Goal: Task Accomplishment & Management: Complete application form

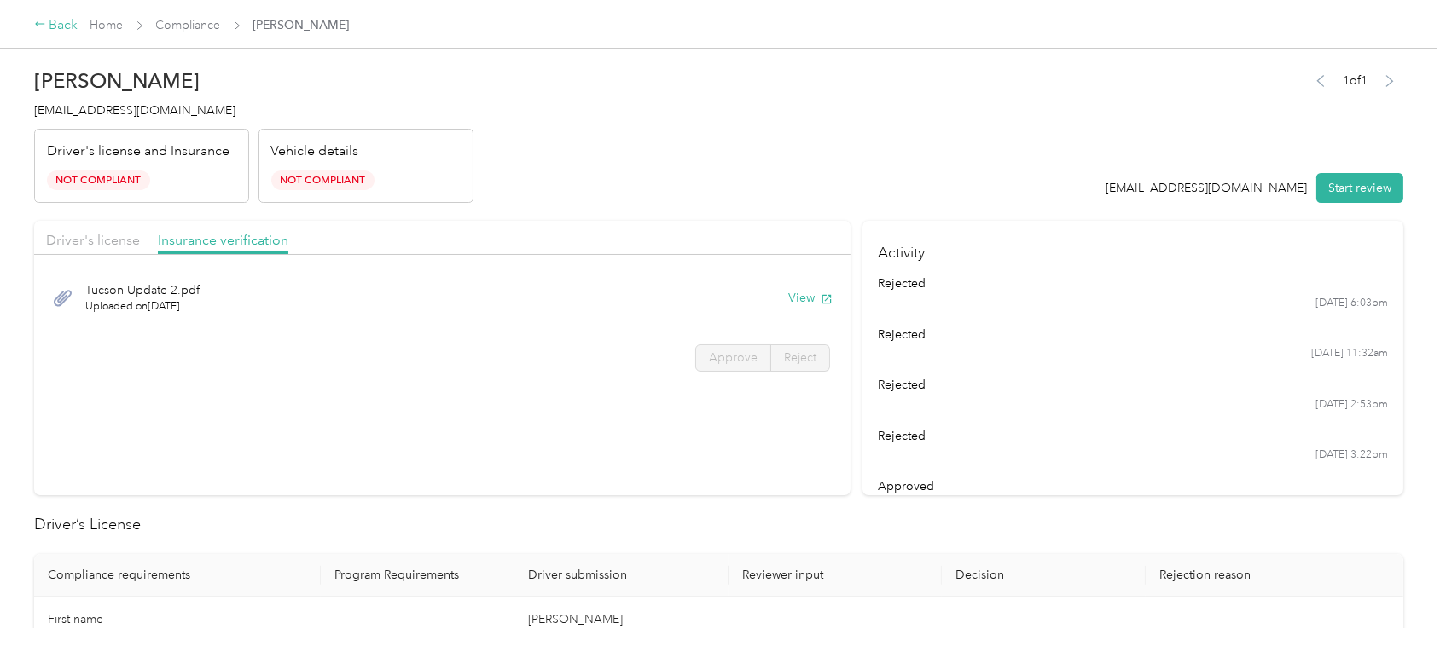
click at [55, 26] on div "Back" at bounding box center [56, 25] width 44 height 20
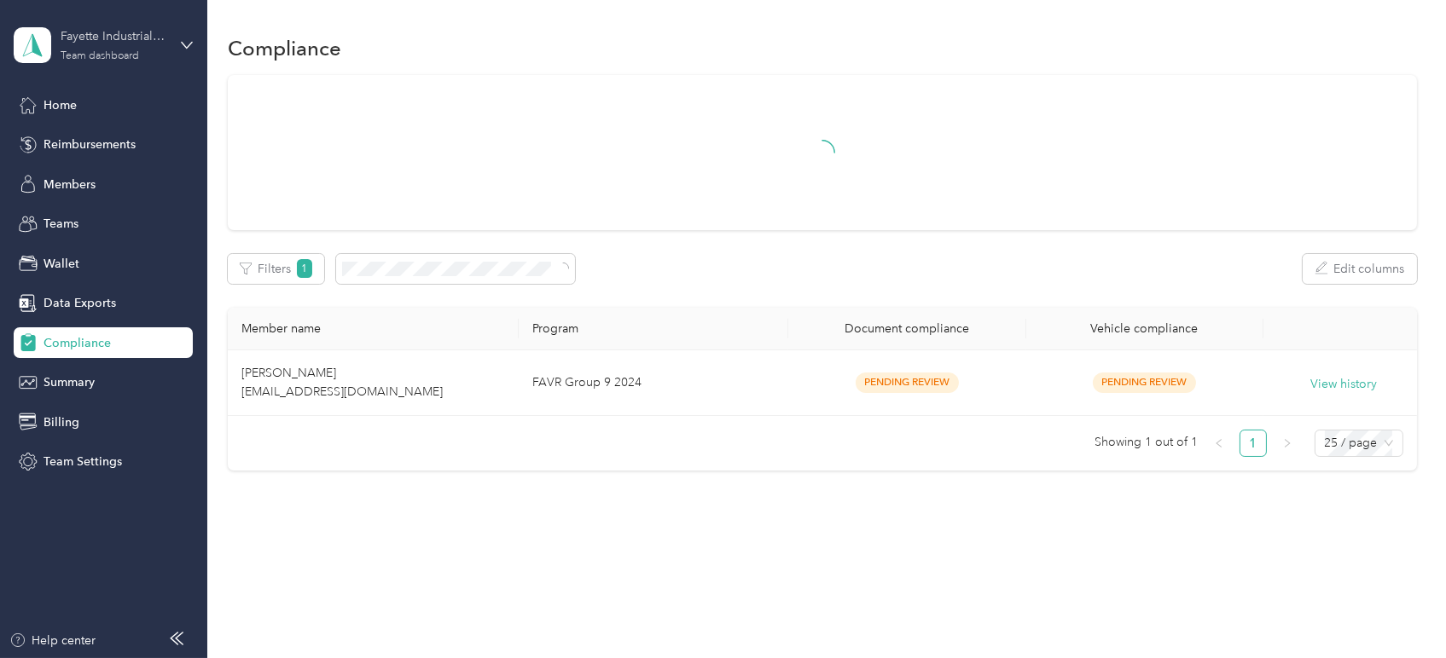
click at [89, 53] on div "Team dashboard" at bounding box center [100, 56] width 78 height 10
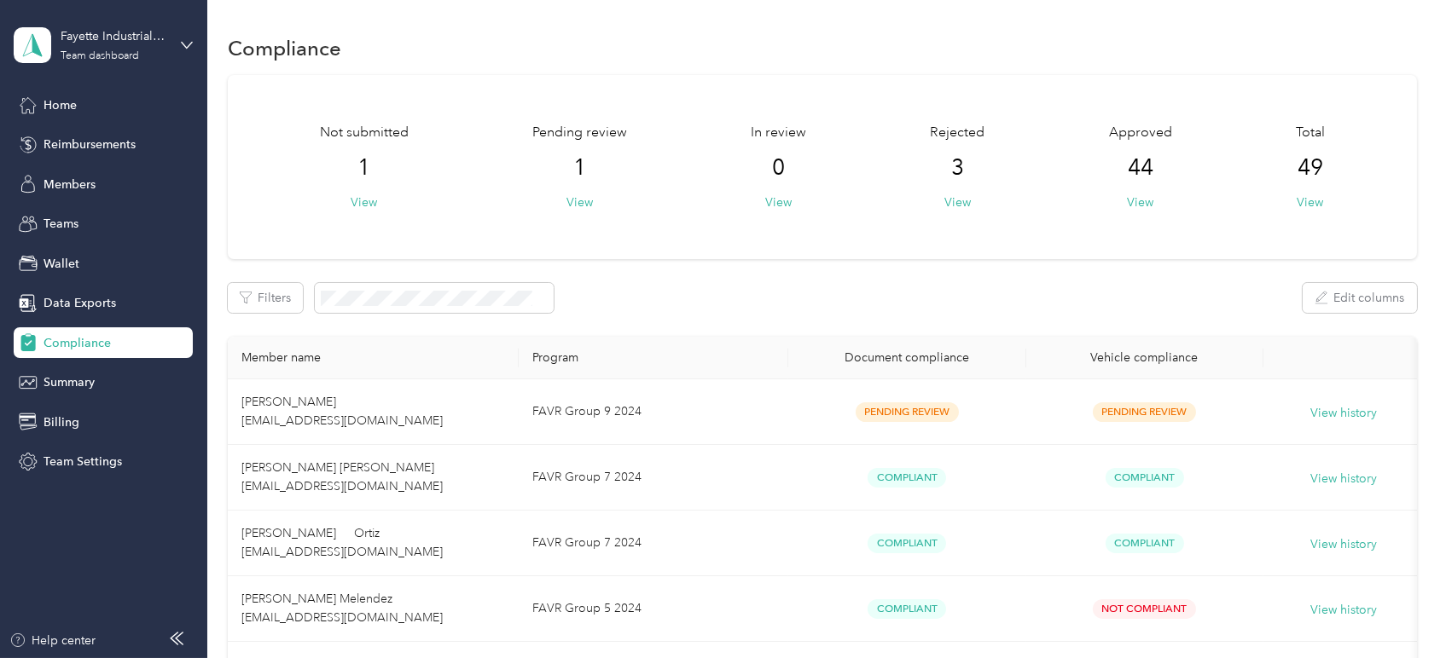
click at [113, 168] on div "Personal dashboard" at bounding box center [193, 179] width 335 height 30
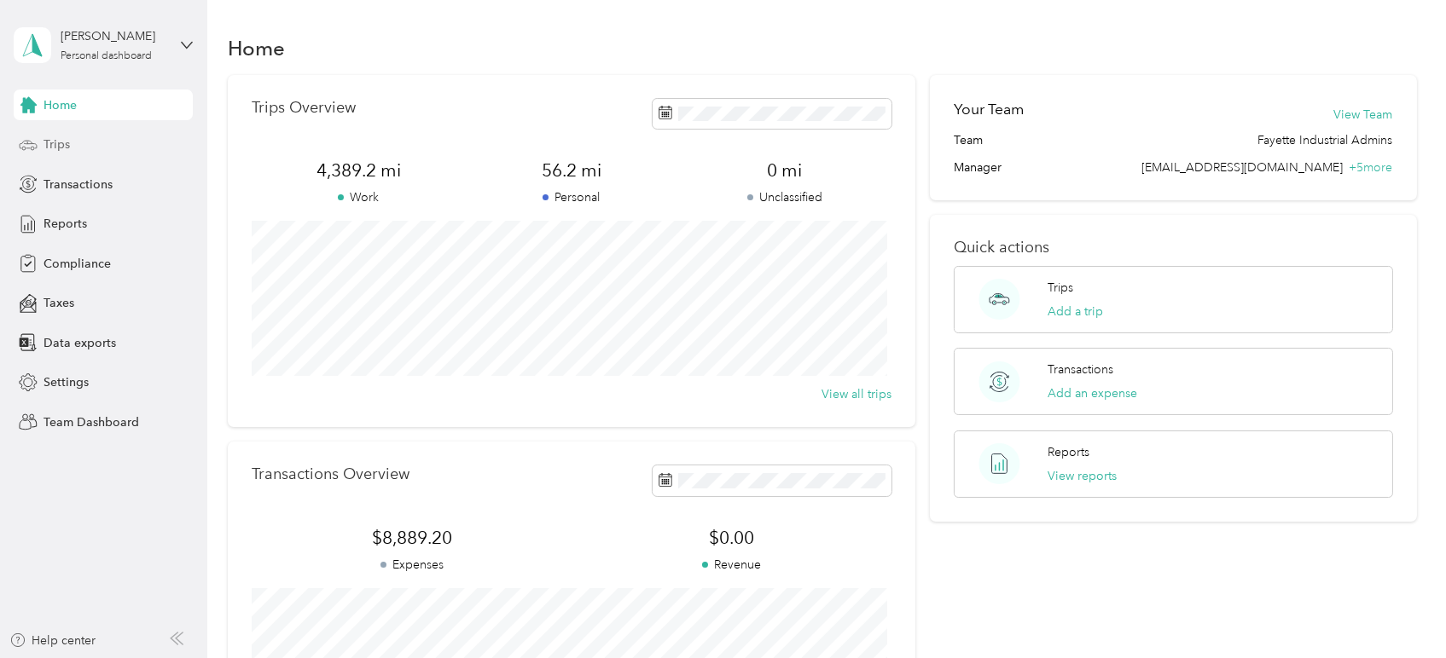
click at [96, 137] on div "Trips" at bounding box center [103, 145] width 179 height 31
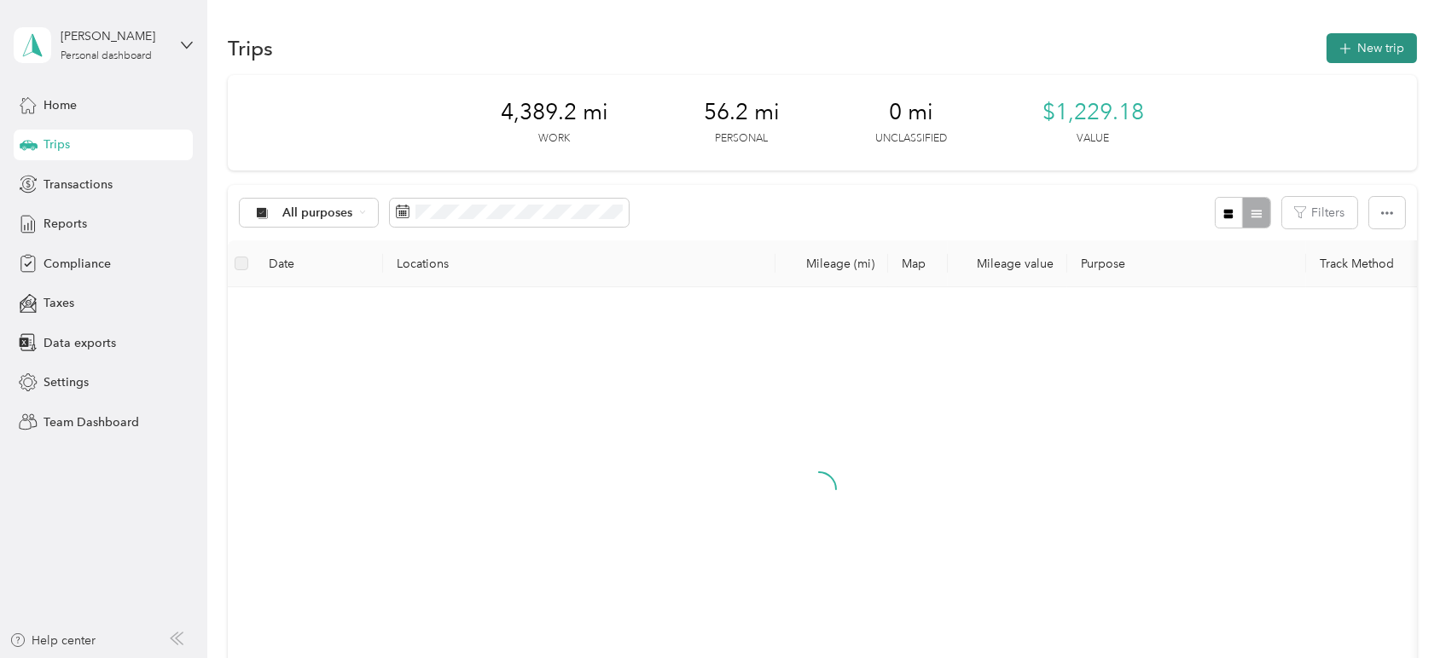
click at [1367, 41] on button "New trip" at bounding box center [1371, 48] width 90 height 30
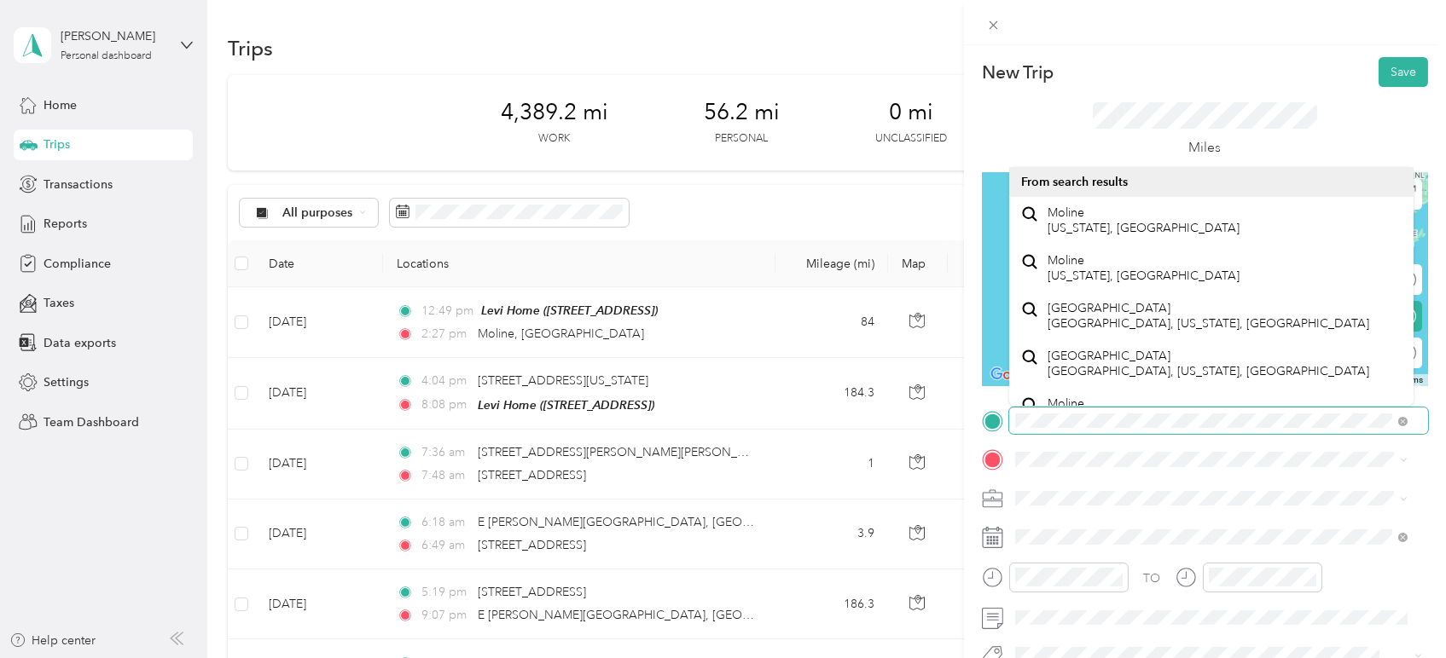
click at [856, 421] on div "New Trip Save This trip cannot be edited because it is either under review, app…" at bounding box center [723, 329] width 1446 height 658
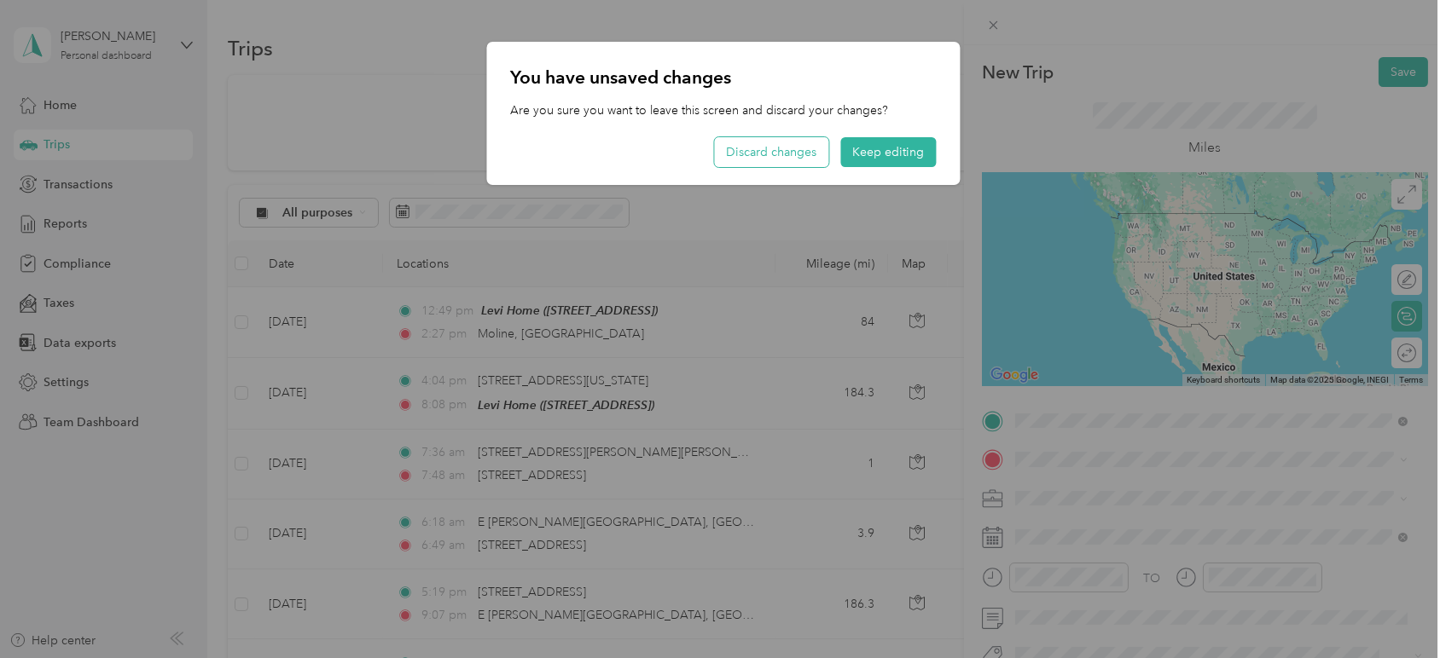
click at [764, 148] on button "Discard changes" at bounding box center [771, 152] width 114 height 30
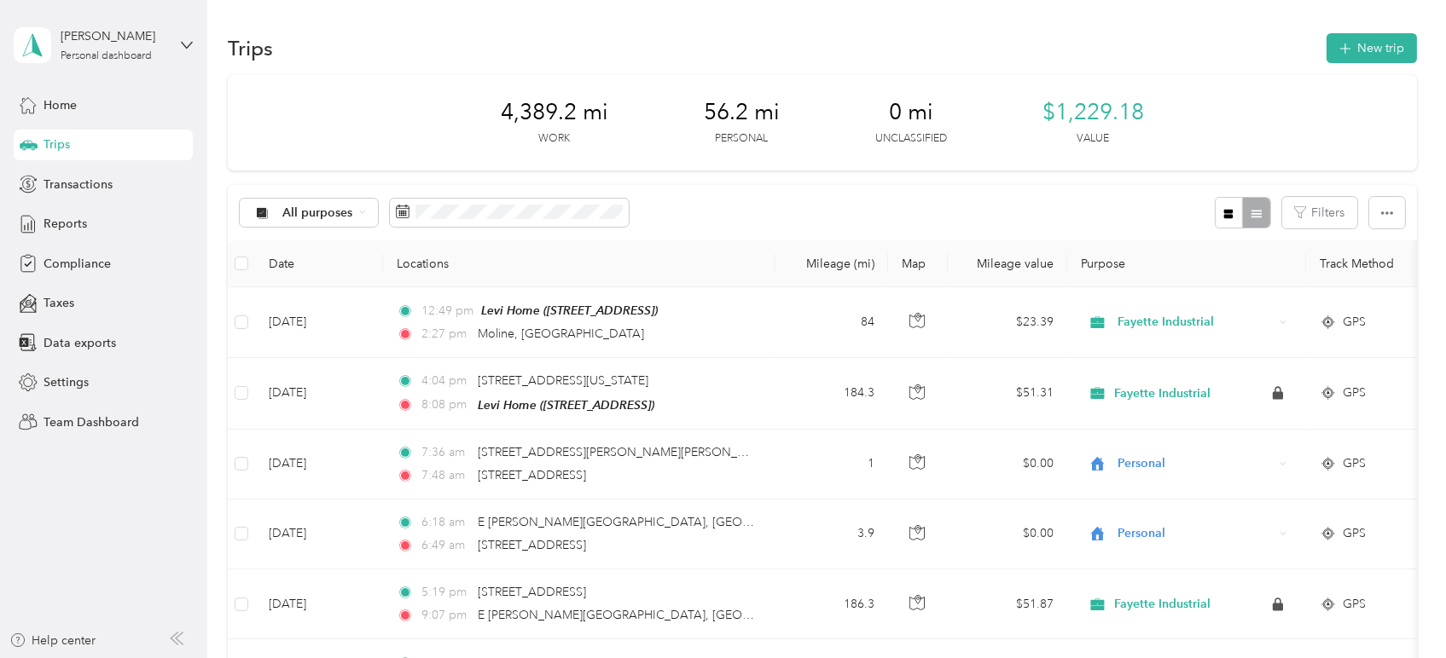
click at [1361, 54] on button "New trip" at bounding box center [1371, 48] width 90 height 30
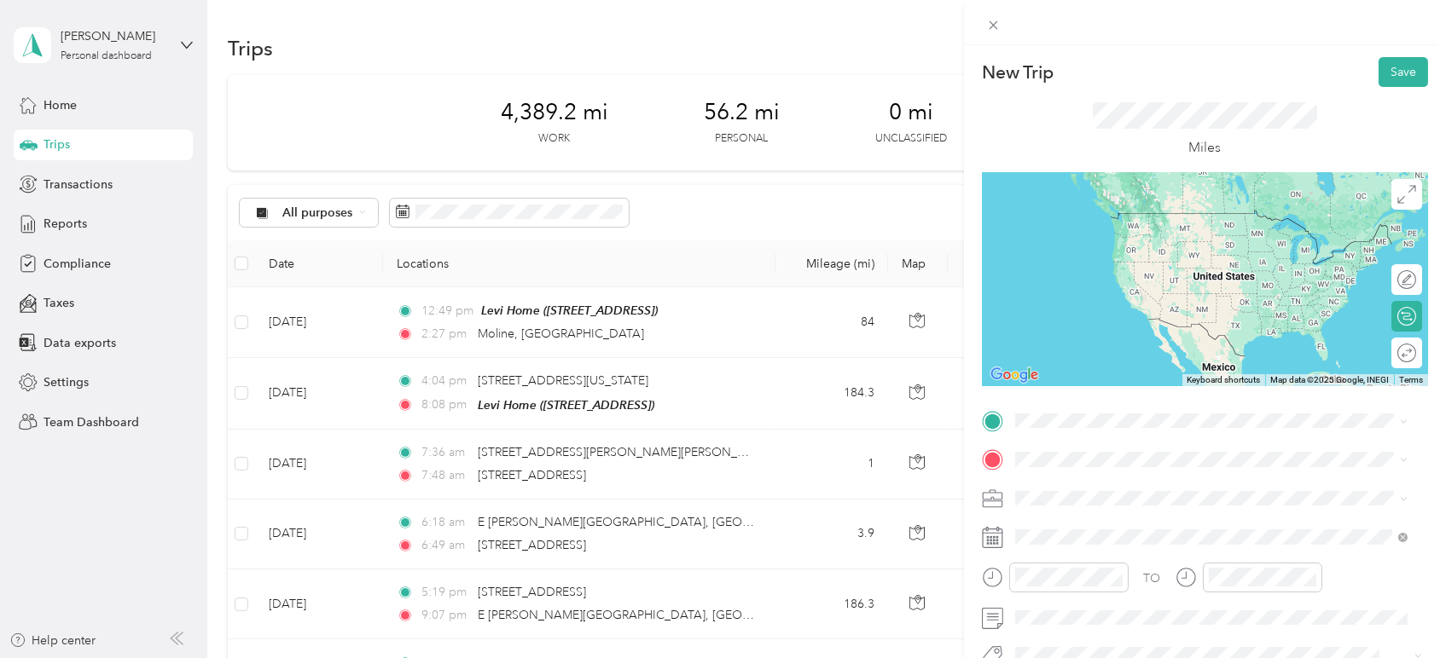
click at [1112, 220] on span "[STREET_ADDRESS][US_STATE]" at bounding box center [1132, 212] width 171 height 15
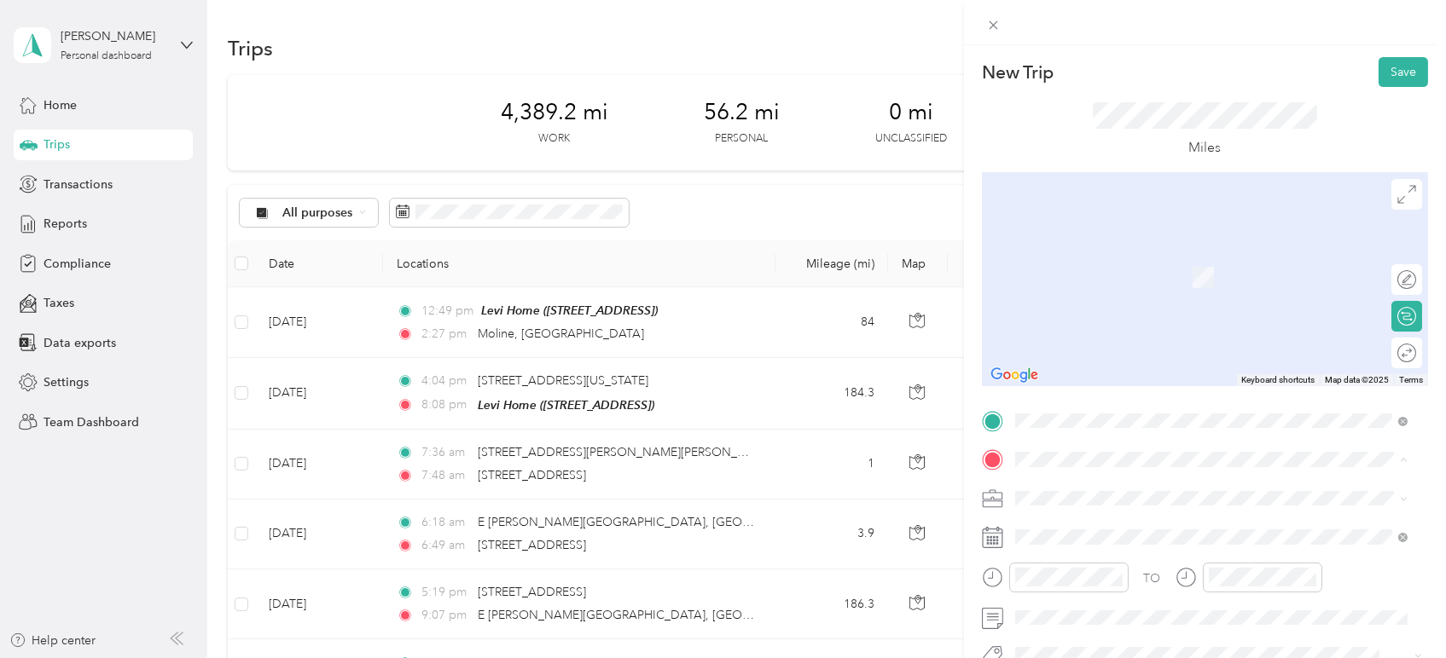
click at [1067, 272] on span "[STREET_ADDRESS]" at bounding box center [1101, 277] width 108 height 14
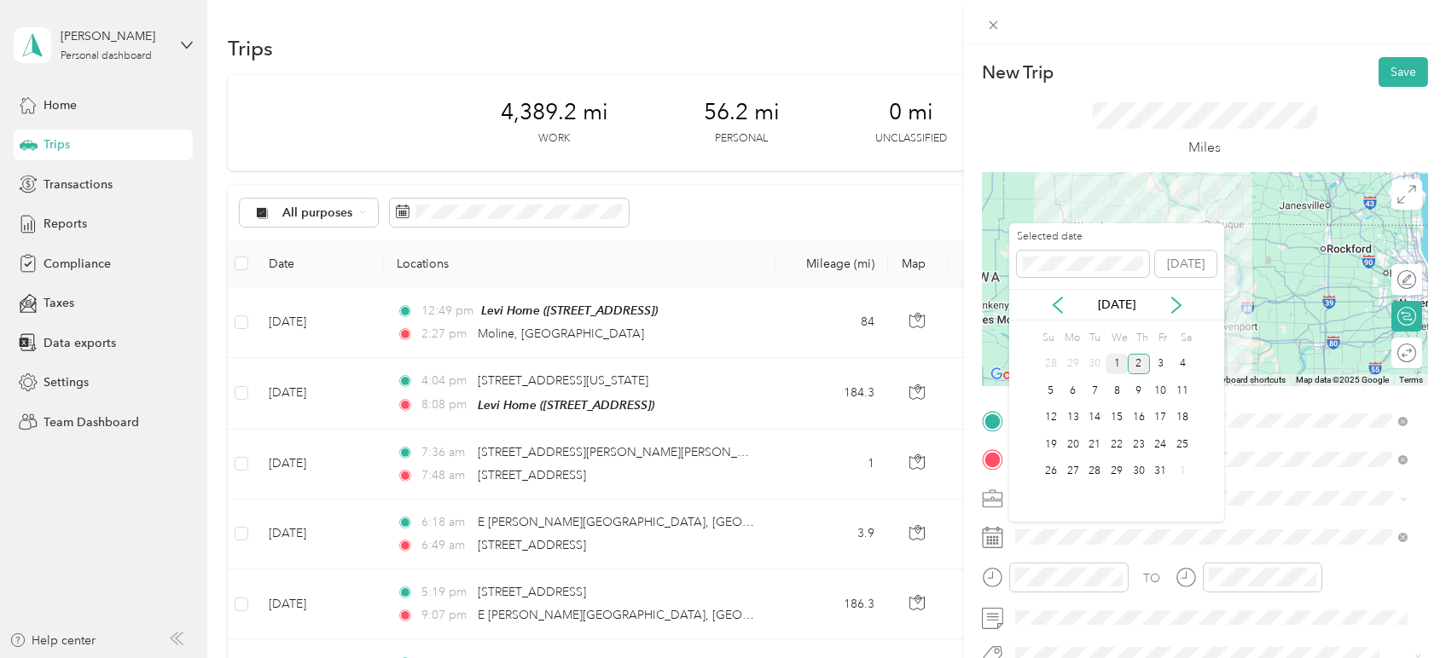
click at [1116, 362] on div "1" at bounding box center [1116, 364] width 22 height 21
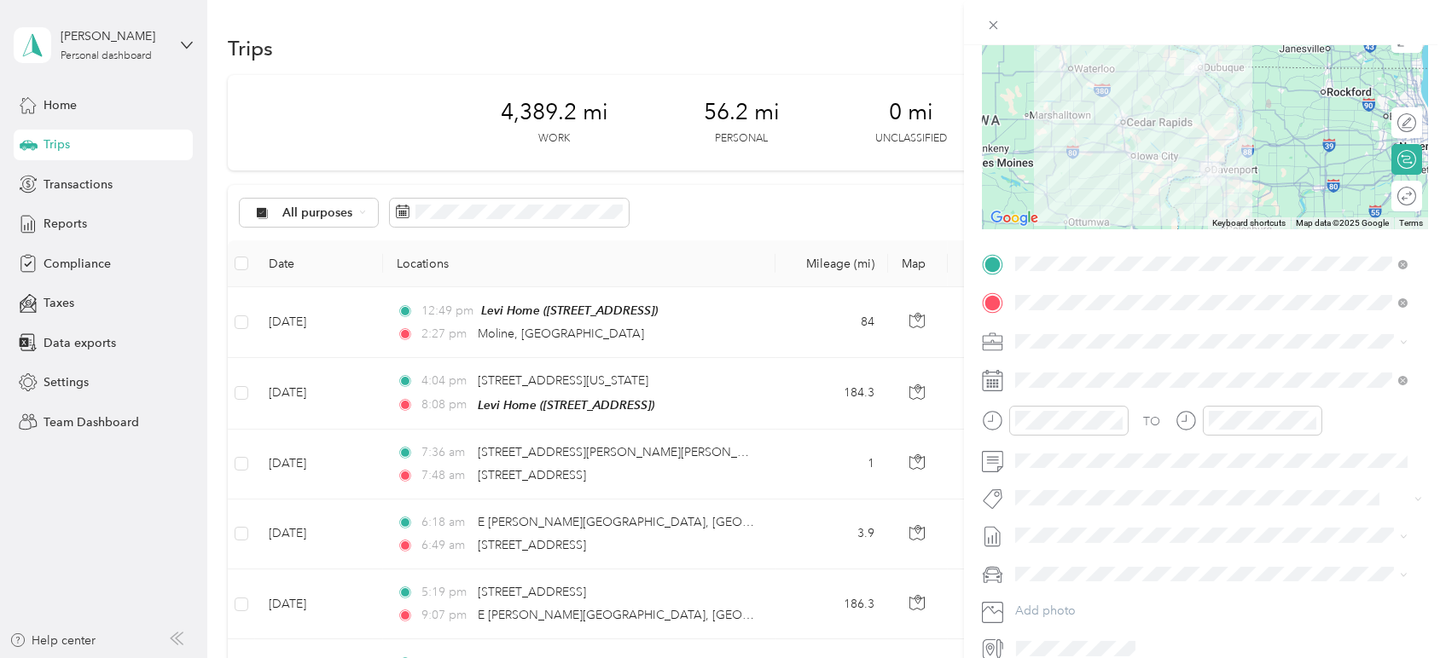
scroll to position [189, 0]
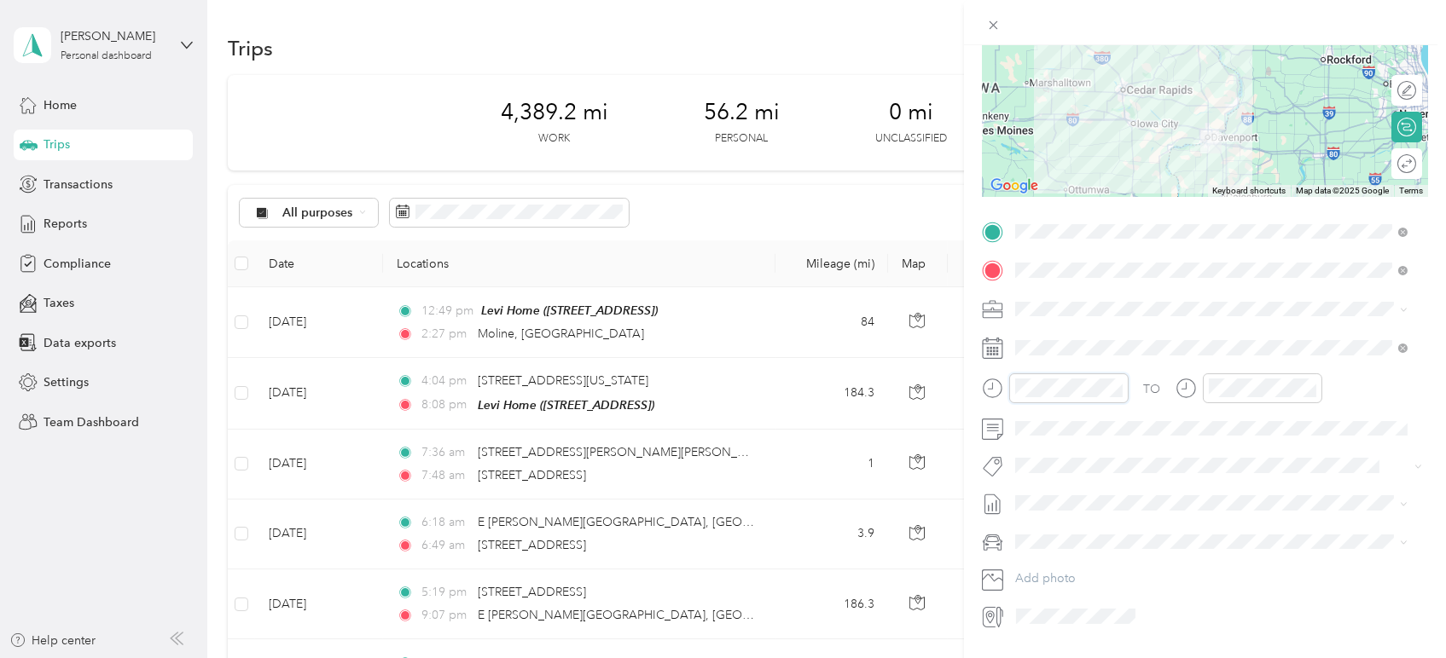
click at [979, 391] on form "New Trip Save This trip cannot be edited because it is either under review, app…" at bounding box center [1205, 249] width 482 height 762
click at [1041, 592] on div "10" at bounding box center [1032, 592] width 41 height 24
click at [1087, 490] on div "30" at bounding box center [1081, 496] width 41 height 24
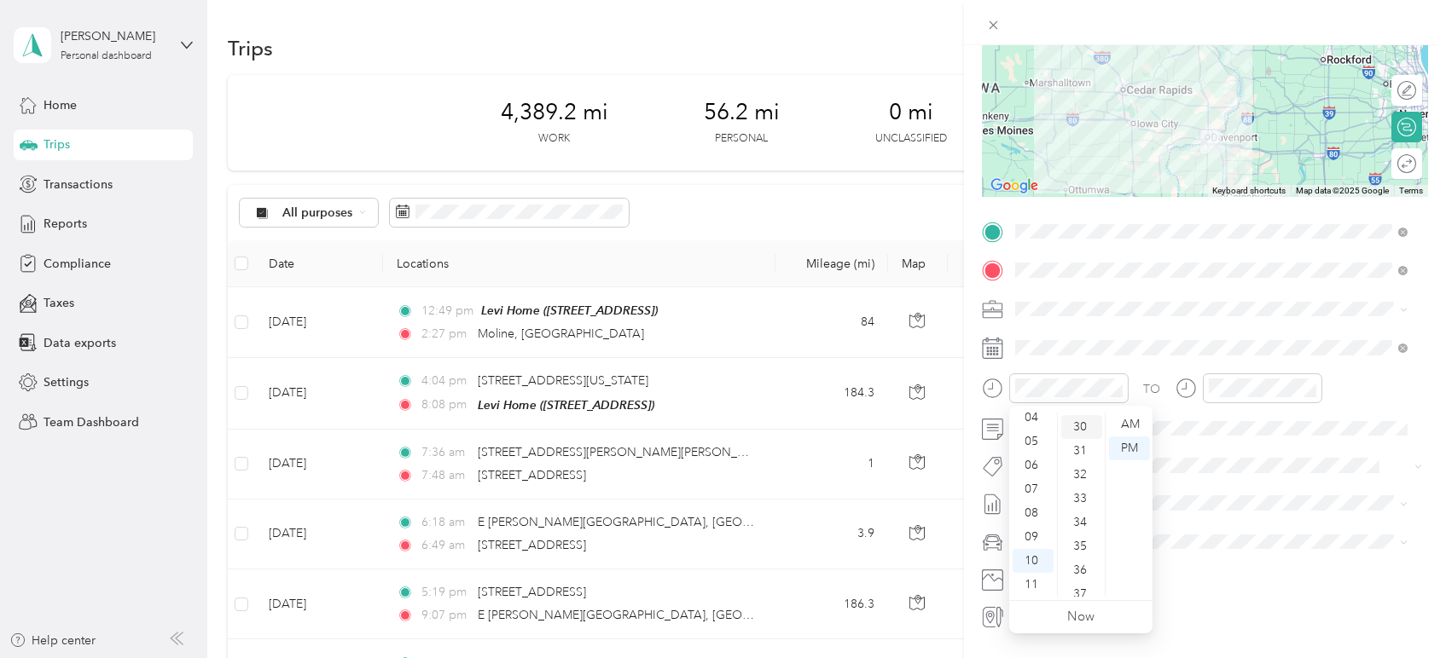
scroll to position [716, 0]
click at [1253, 478] on div "TO Add photo" at bounding box center [1205, 424] width 446 height 412
click at [1086, 420] on div "00" at bounding box center [1081, 425] width 41 height 24
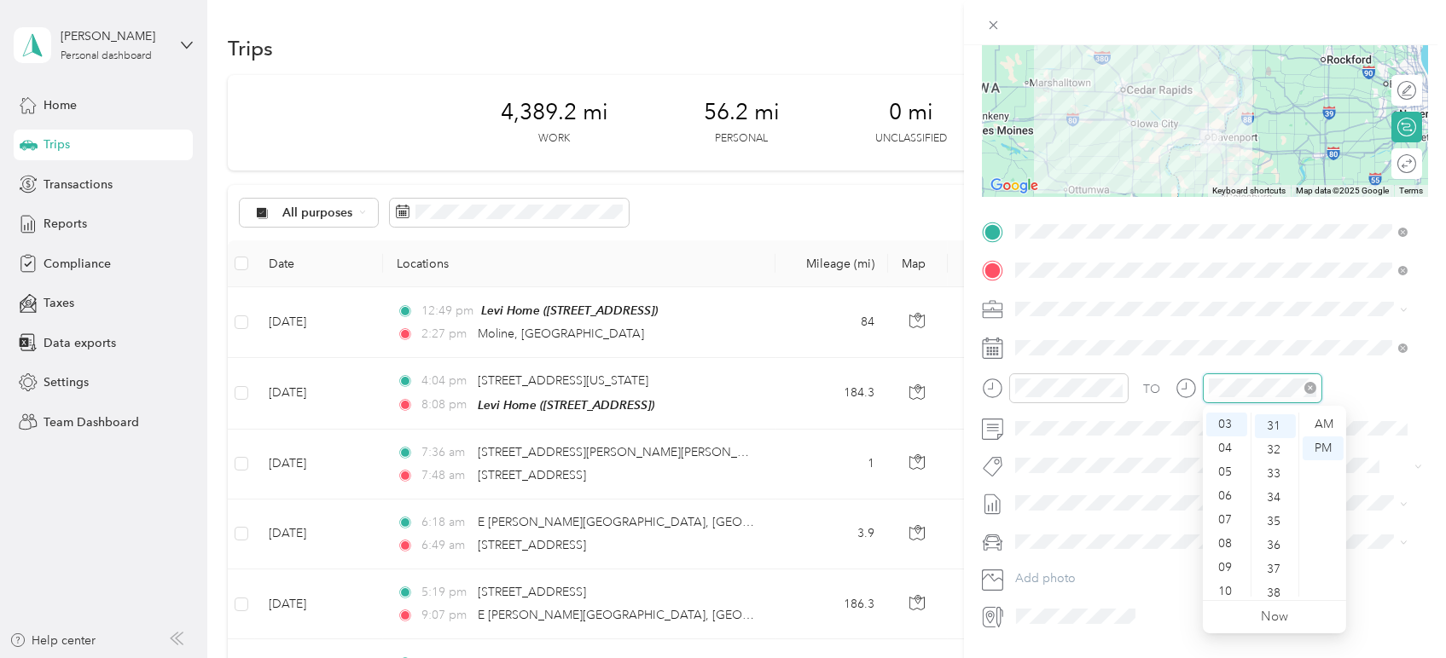
scroll to position [740, 0]
click at [1317, 380] on div at bounding box center [1262, 389] width 119 height 30
click at [1232, 577] on div "11" at bounding box center [1226, 585] width 41 height 24
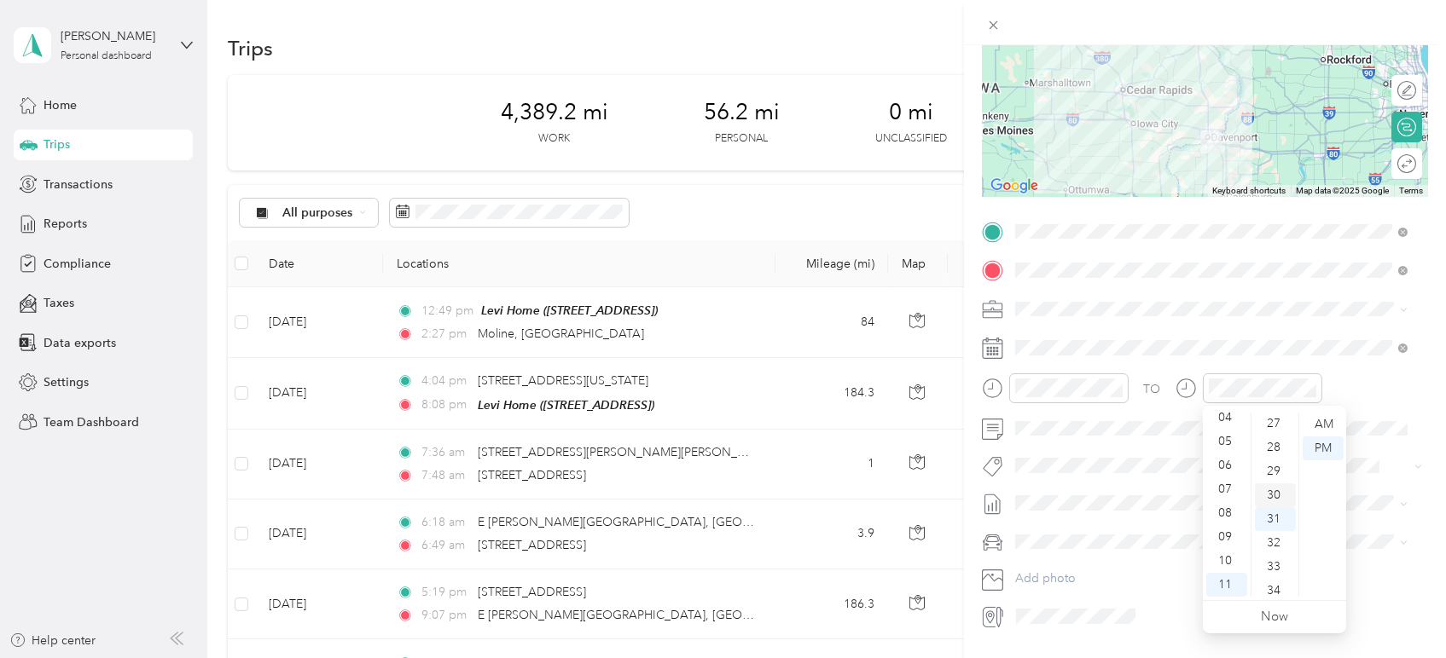
click at [1278, 494] on div "30" at bounding box center [1275, 496] width 41 height 24
click at [1326, 442] on div "PM" at bounding box center [1322, 449] width 41 height 24
click at [1100, 551] on span "[DATE] - [DATE]" at bounding box center [1057, 559] width 85 height 18
click at [1119, 571] on div "Ford F250SD" at bounding box center [1211, 572] width 380 height 18
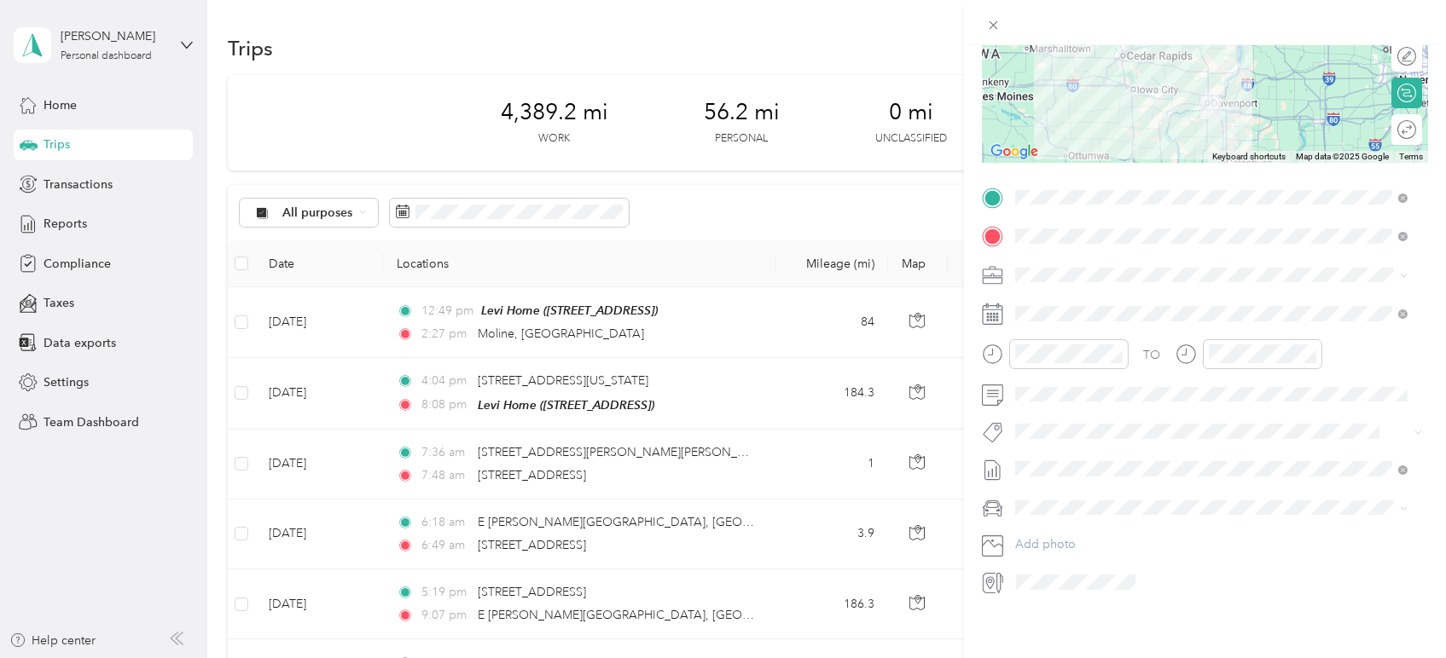
scroll to position [0, 0]
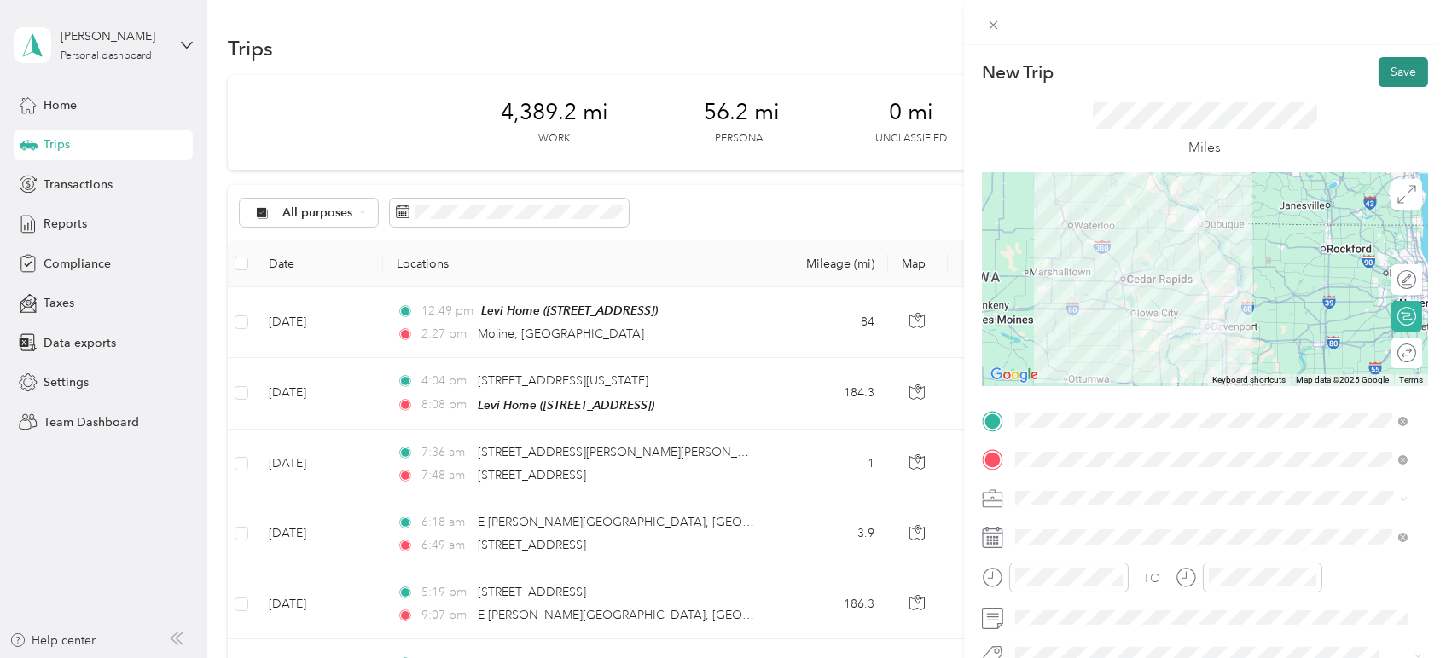
click at [1394, 68] on button "Save" at bounding box center [1402, 72] width 49 height 30
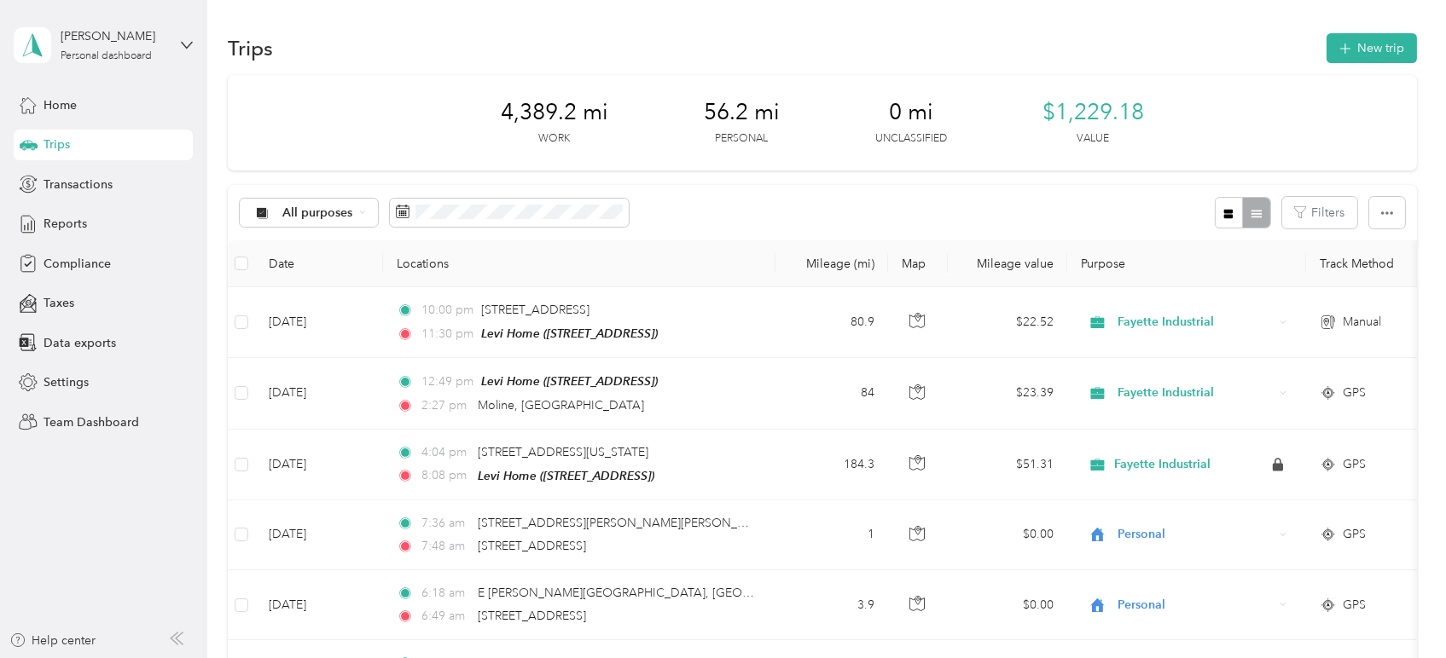
click at [82, 239] on div "Home Trips Transactions Reports Compliance Taxes Data exports Settings Team Das…" at bounding box center [103, 264] width 179 height 348
click at [75, 221] on span "Reports" at bounding box center [64, 224] width 43 height 18
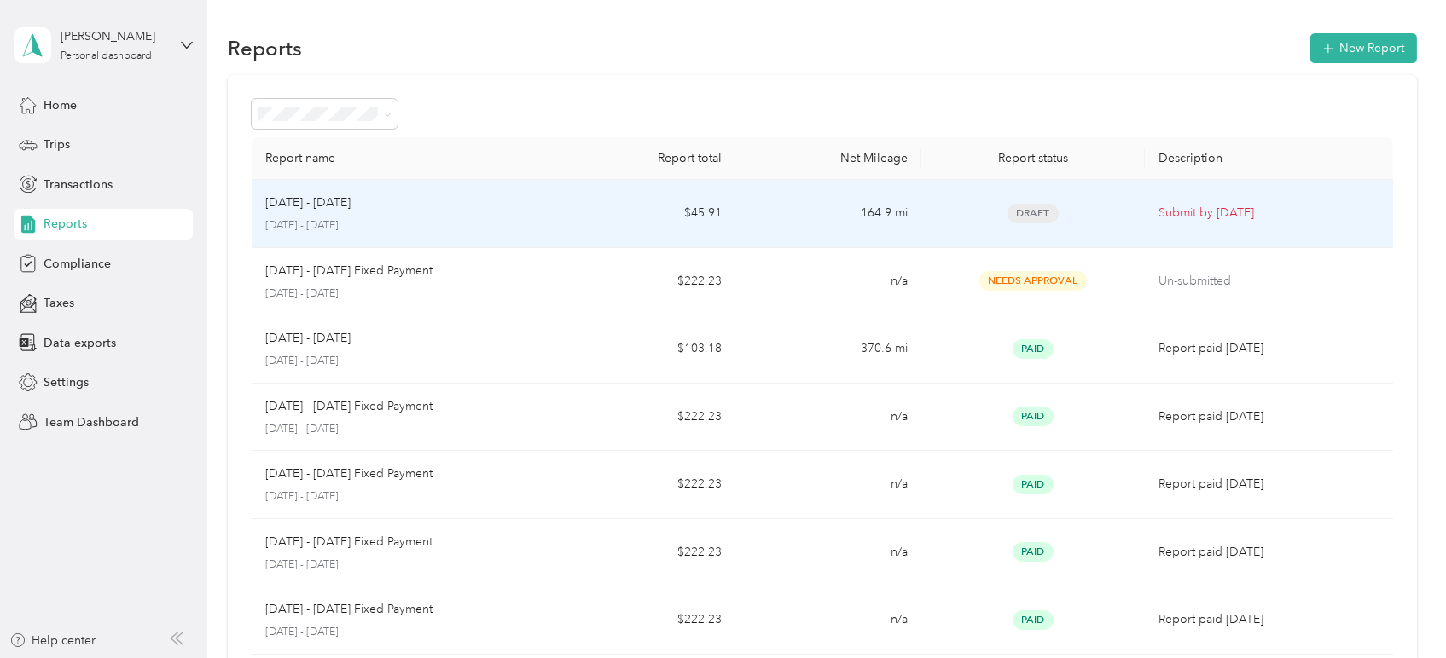
click at [477, 206] on div "[DATE] - [DATE]" at bounding box center [400, 203] width 270 height 19
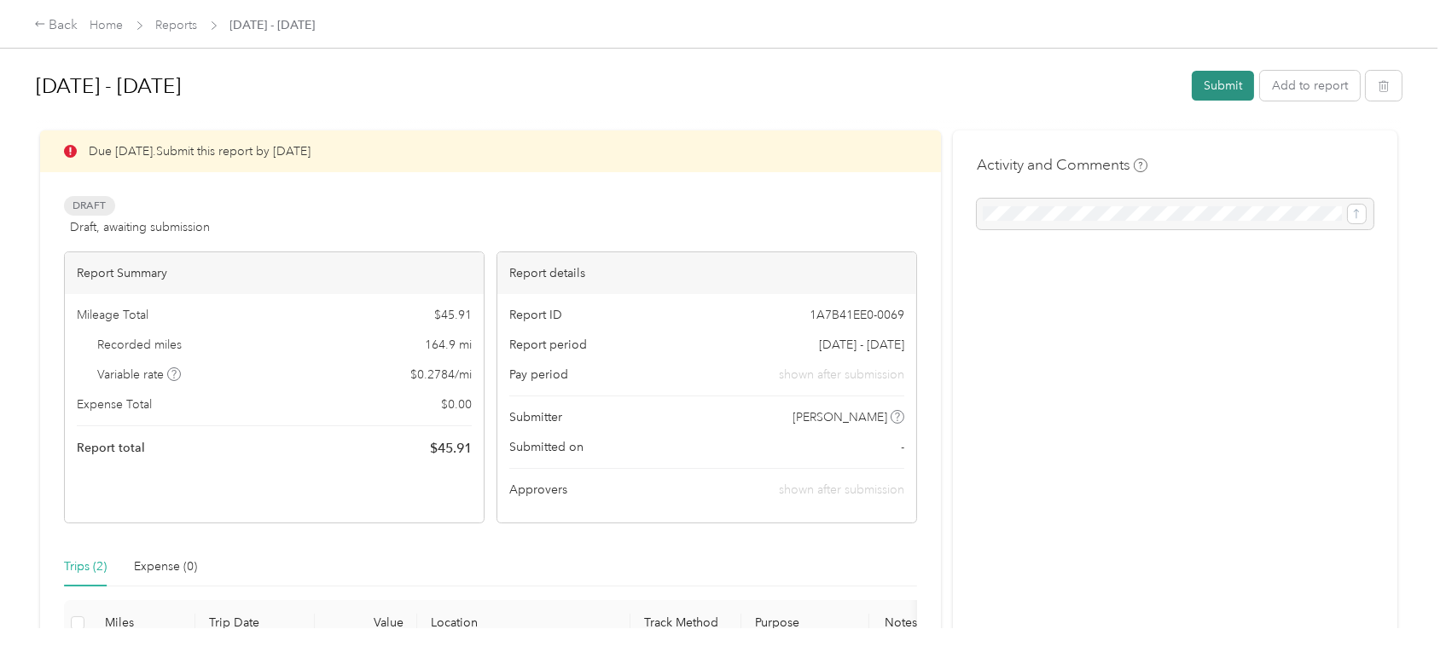
click at [1215, 91] on button "Submit" at bounding box center [1223, 86] width 62 height 30
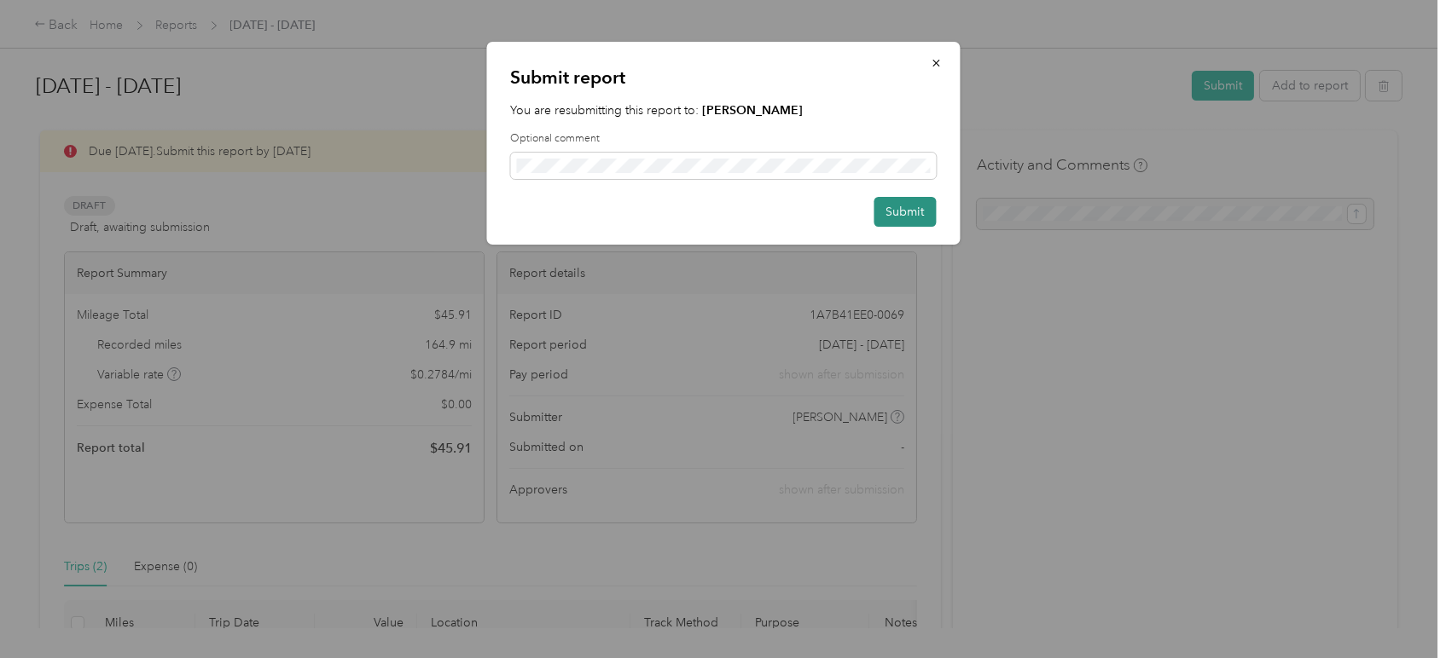
click at [919, 222] on button "Submit" at bounding box center [904, 212] width 62 height 30
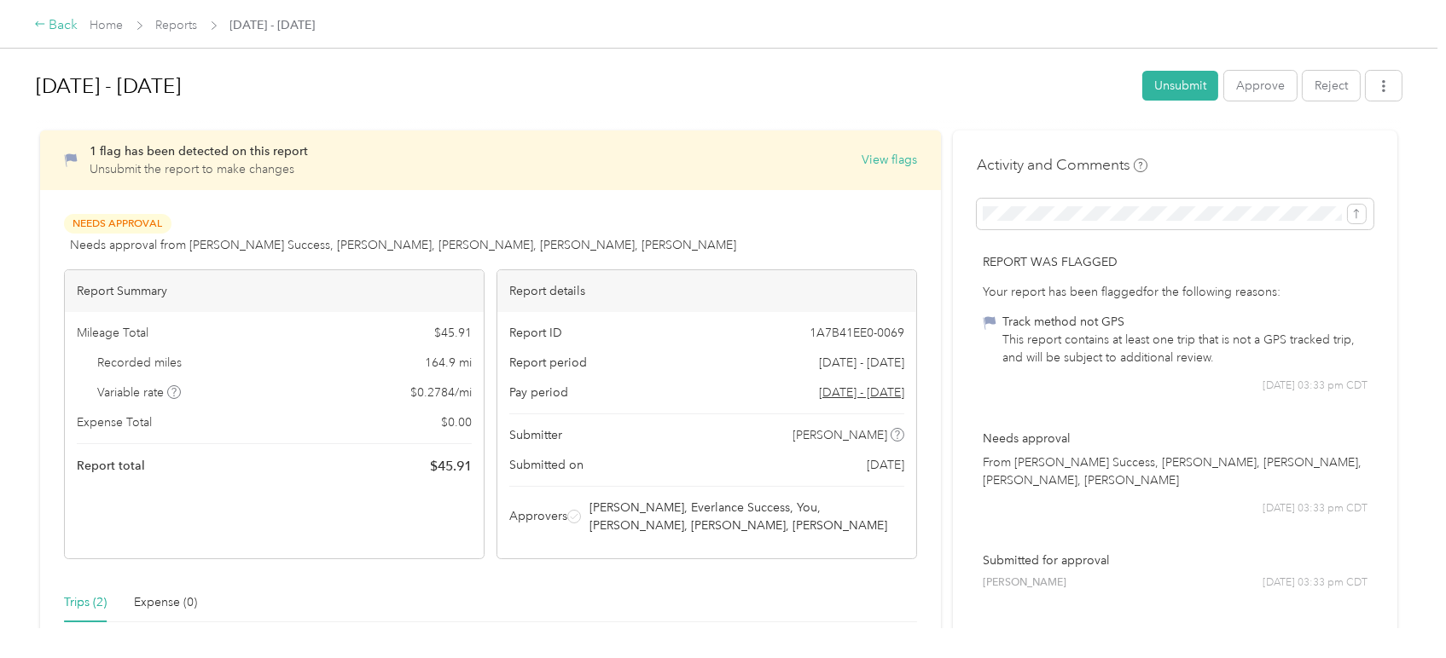
click at [61, 26] on div "Back" at bounding box center [56, 25] width 44 height 20
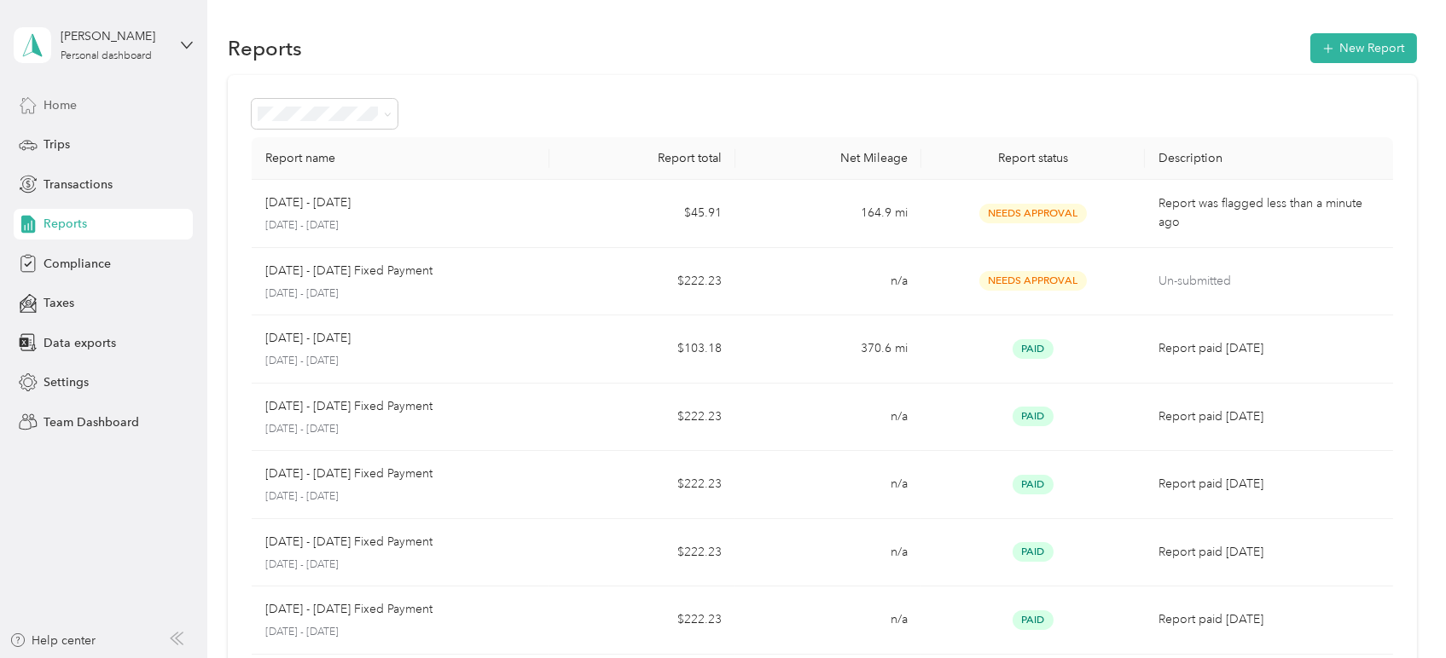
click at [55, 100] on span "Home" at bounding box center [59, 105] width 33 height 18
